Goal: Task Accomplishment & Management: Manage account settings

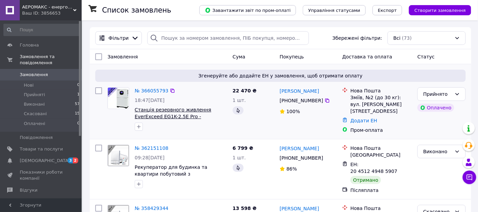
click at [165, 111] on span "Станція резервного живлення EverExceed EG1K-2.5E Pro - потужність 1.2 кВт / ємн…" at bounding box center [177, 120] width 84 height 26
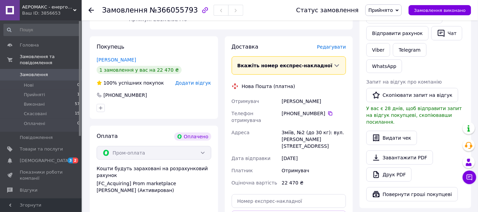
scroll to position [181, 0]
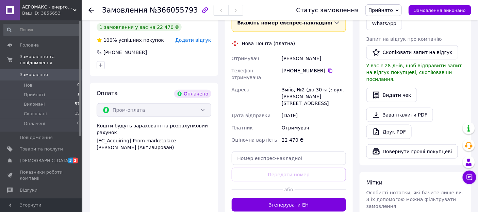
click at [165, 104] on div "Пром-оплата" at bounding box center [154, 110] width 115 height 14
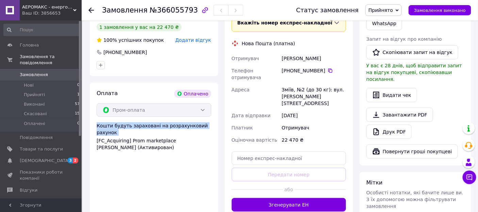
click at [165, 104] on div "Пром-оплата" at bounding box center [154, 110] width 115 height 14
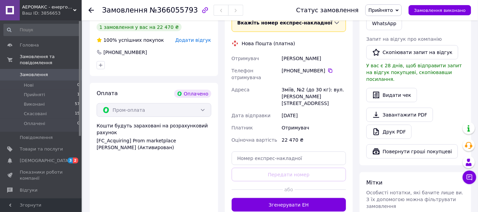
click at [165, 137] on div "[FC_Acquiring] Prom marketplace Басалкевич Рената Русланівна (Активирован)" at bounding box center [154, 144] width 115 height 14
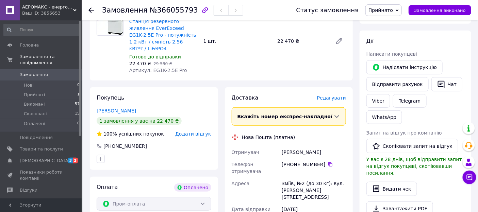
scroll to position [45, 0]
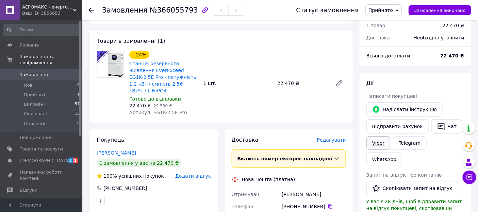
click at [382, 143] on link "Viber" at bounding box center [378, 143] width 24 height 14
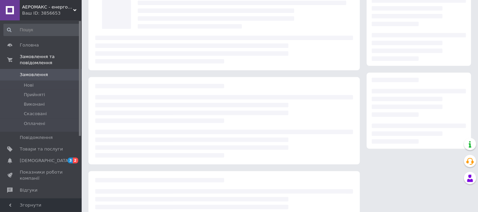
scroll to position [45, 0]
